Goal: Transaction & Acquisition: Purchase product/service

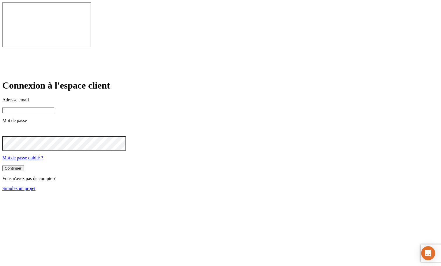
click at [54, 107] on input at bounding box center [28, 110] width 52 height 6
click at [54, 107] on input "[PERSON_NAME][DOMAIN_NAME][EMAIL_ADDRESS][DOMAIN_NAME]" at bounding box center [28, 110] width 52 height 6
type input "[PERSON_NAME][DOMAIN_NAME][EMAIL_ADDRESS][DOMAIN_NAME]"
click at [2, 165] on button "Continuer" at bounding box center [13, 168] width 22 height 6
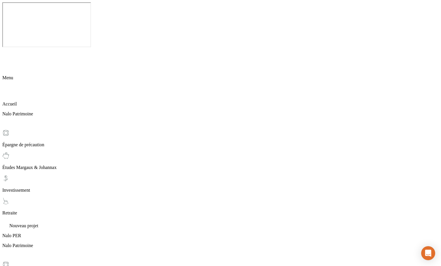
scroll to position [14, 0]
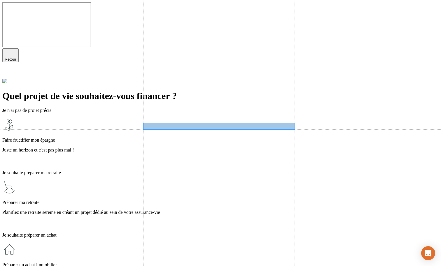
click at [172, 210] on p "Planifiez une retraite sereine en créant un projet dédié au sein de votre assur…" at bounding box center [220, 212] width 436 height 5
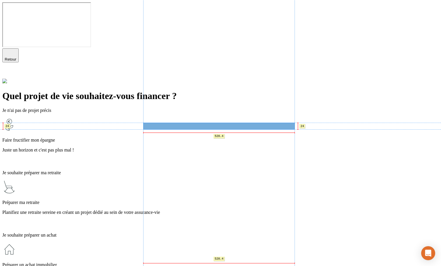
click at [175, 200] on p "Préparer ma retraite" at bounding box center [220, 202] width 436 height 5
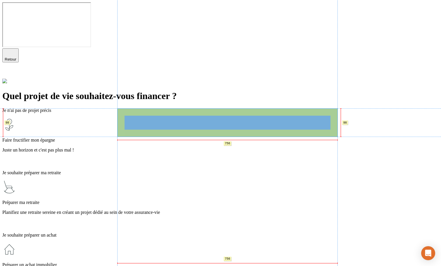
click at [180, 180] on div "Préparer ma retraite Planifiez une retraite sereine en créant un projet dédié a…" at bounding box center [220, 204] width 436 height 48
click at [190, 180] on div "Préparer ma retraite Planifiez une retraite sereine en créant un projet dédié a…" at bounding box center [220, 204] width 436 height 48
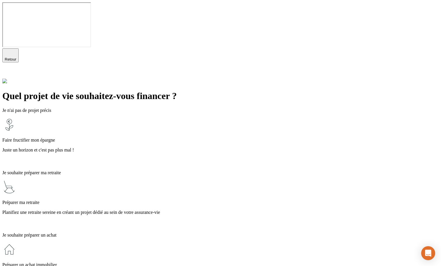
click at [246, 200] on p "Préparer ma retraite" at bounding box center [220, 202] width 436 height 5
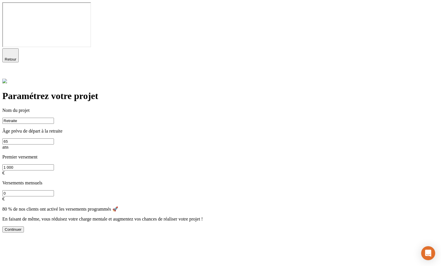
type input "Â"
click at [241, 226] on div "Continuer" at bounding box center [220, 229] width 436 height 6
click at [54, 118] on input at bounding box center [28, 121] width 52 height 6
click at [404, 79] on div "Paramétrez votre projet Nom du projet Âge prévu de départ à la retraite 65 ans …" at bounding box center [220, 156] width 436 height 154
click at [54, 118] on input at bounding box center [28, 121] width 52 height 6
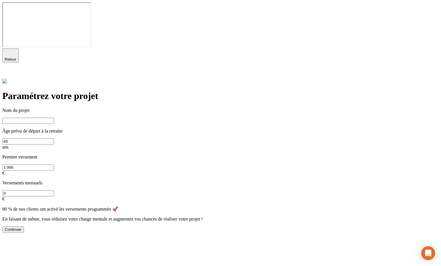
click at [128, 206] on div "80 % de nos clients ont activé les versements programmés 🚀 En faisant de même, …" at bounding box center [220, 213] width 436 height 15
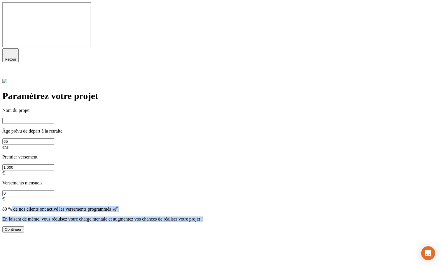
drag, startPoint x: 133, startPoint y: 124, endPoint x: 146, endPoint y: 142, distance: 22.0
click at [146, 142] on form "Nom du projet Âge prévu de départ à la retraite 65 ans Premier versement 1 000 …" at bounding box center [220, 170] width 436 height 125
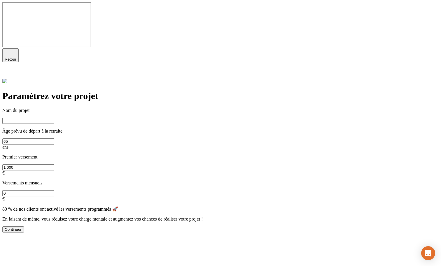
click at [54, 118] on input at bounding box center [28, 121] width 52 height 6
click at [24, 226] on button "Continuer" at bounding box center [13, 229] width 22 height 6
type input "Fjdsjkfgs"
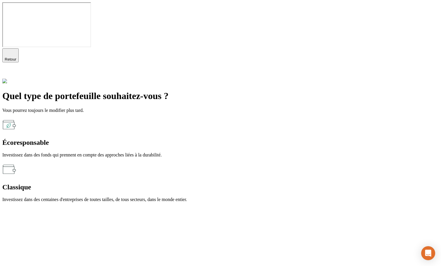
click at [149, 139] on div "Écoresponsable" at bounding box center [220, 143] width 436 height 8
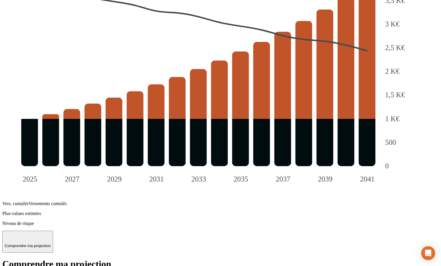
scroll to position [624, 0]
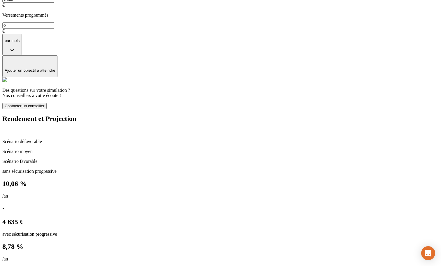
scroll to position [18, 0]
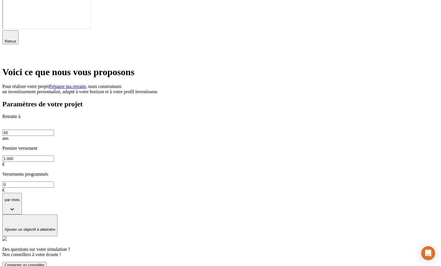
click at [9, 52] on icon at bounding box center [5, 55] width 7 height 7
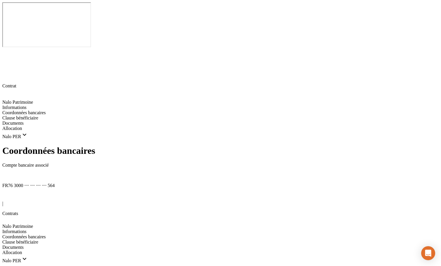
click at [38, 240] on span "Clause bénéficiaire" at bounding box center [20, 242] width 36 height 5
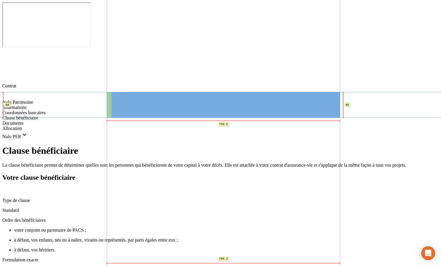
click at [108, 228] on ul "votre conjoint ou partenaire de PACS ; à défaut, vos enfants, nés ou à naître, …" at bounding box center [220, 240] width 436 height 25
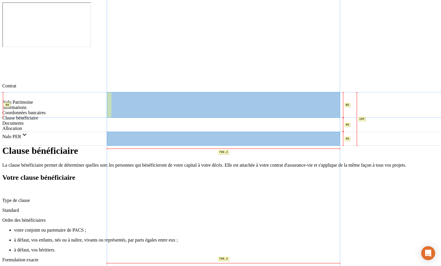
click at [120, 266] on span "Le conjoint ou le partenaire de PACS de l'Assuré(e), à défaut les enfants de l'…" at bounding box center [178, 269] width 353 height 5
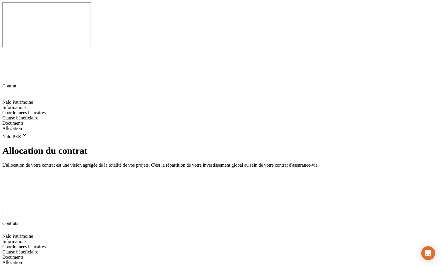
click at [28, 266] on span "Nalo PER" at bounding box center [15, 270] width 26 height 5
click at [28, 242] on span "Nalo PER" at bounding box center [15, 244] width 26 height 5
click at [30, 234] on span "Nalo Patrimoine" at bounding box center [17, 236] width 31 height 5
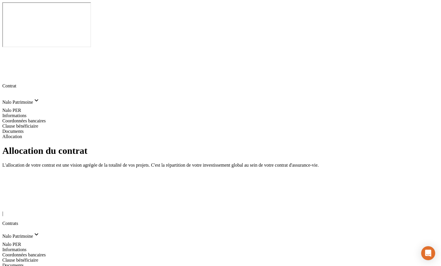
click at [14, 203] on div "| Contrats" at bounding box center [220, 214] width 436 height 23
click at [8, 204] on icon at bounding box center [6, 206] width 4 height 4
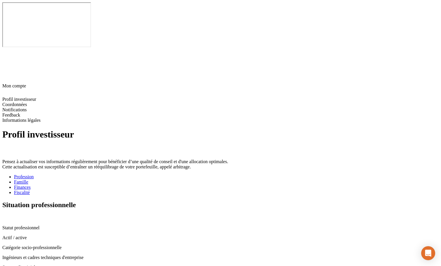
click at [150, 179] on div "Famille" at bounding box center [226, 181] width 424 height 5
click at [124, 174] on div "Profession" at bounding box center [226, 176] width 424 height 5
click at [151, 179] on div "Famille" at bounding box center [226, 181] width 424 height 5
click at [176, 185] on div "Finances" at bounding box center [226, 187] width 424 height 5
click at [204, 174] on div "Profession Famille Finances Fiscalité" at bounding box center [226, 184] width 424 height 21
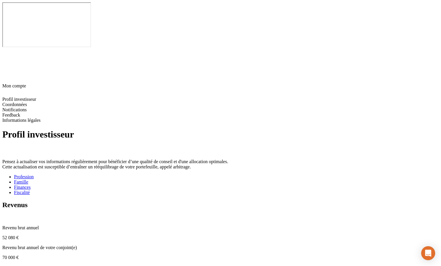
click at [211, 190] on div "Fiscalité" at bounding box center [226, 192] width 424 height 5
click at [8, 266] on icon at bounding box center [6, 268] width 4 height 4
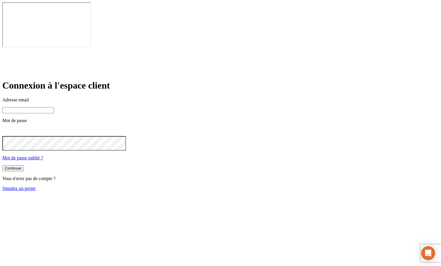
click at [54, 107] on input at bounding box center [28, 110] width 52 height 6
type input "j"
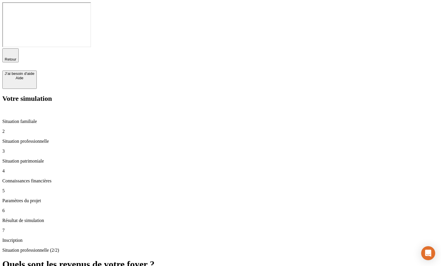
type input "100 000"
type input "50 000"
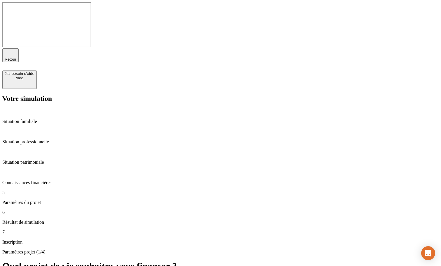
drag, startPoint x: 237, startPoint y: 77, endPoint x: 247, endPoint y: 90, distance: 16.3
type input "50"
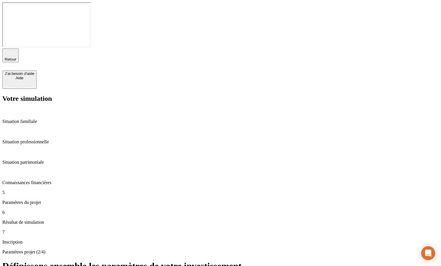
click at [390, 249] on div "Paramètres projet (3/4) Découvrez nos différents produits et continuez vers vot…" at bounding box center [220, 260] width 436 height 22
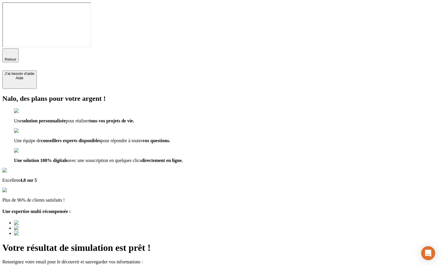
type input "a@[DOMAIN_NAME]"
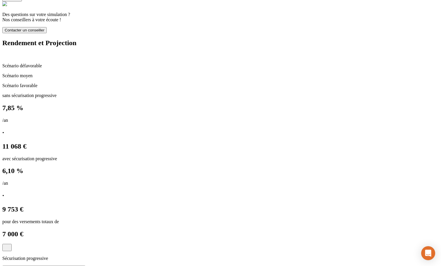
scroll to position [439, 0]
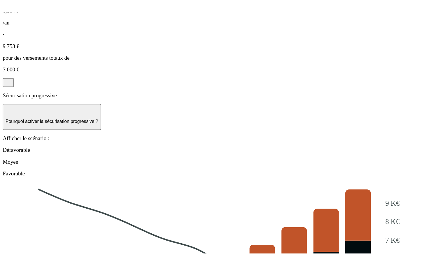
scroll to position [268, 0]
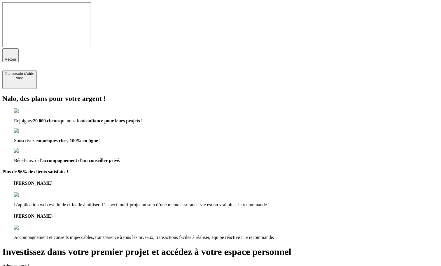
drag, startPoint x: 300, startPoint y: 75, endPoint x: 235, endPoint y: 66, distance: 64.9
type input "anthotest20250909-1@nalo.fr"
